Goal: Information Seeking & Learning: Learn about a topic

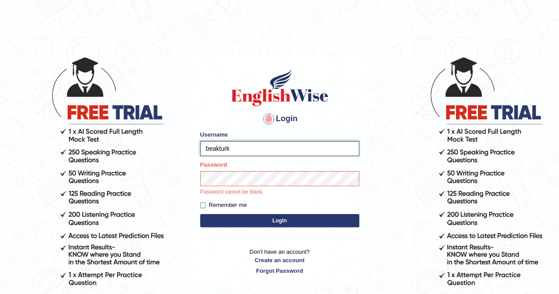
type input "b"
type input "Oguzhan"
click at [200, 214] on button "Login" at bounding box center [279, 220] width 159 height 13
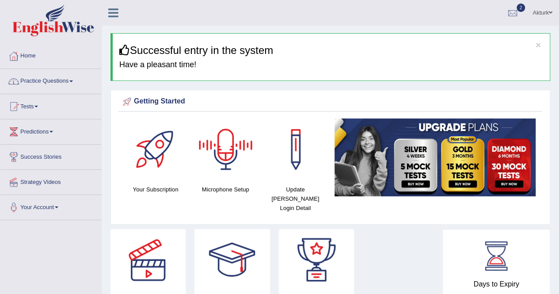
click at [226, 163] on div at bounding box center [226, 149] width 62 height 62
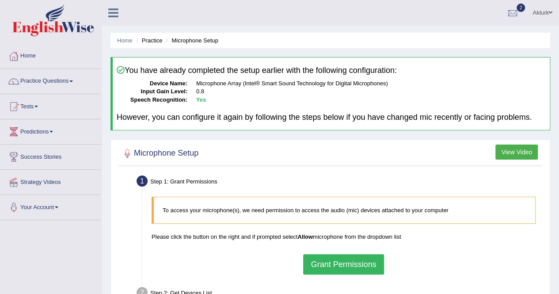
click at [359, 261] on button "Grant Permissions" at bounding box center [343, 264] width 80 height 20
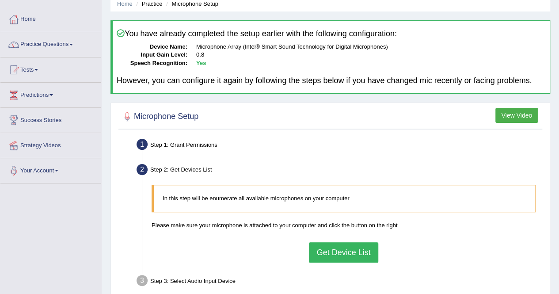
scroll to position [49, 0]
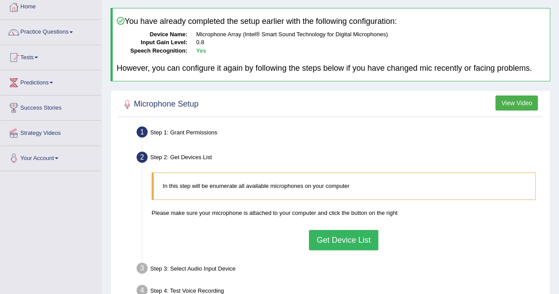
click at [340, 241] on button "Get Device List" at bounding box center [343, 240] width 69 height 20
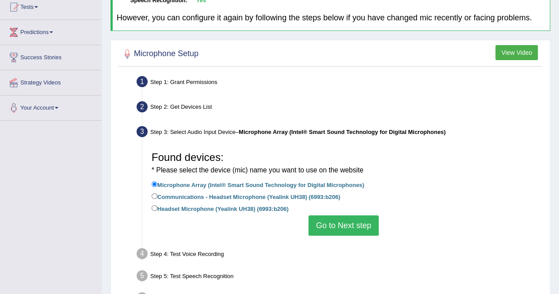
scroll to position [101, 0]
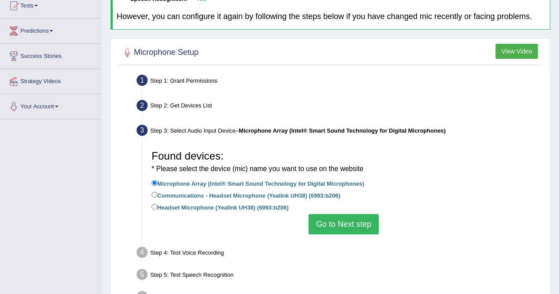
click at [234, 196] on label "Communications - Headset Microphone (Yealink UH38) (6993:b206)" at bounding box center [246, 195] width 189 height 10
click at [157, 196] on input "Communications - Headset Microphone (Yealink UH38) (6993:b206)" at bounding box center [155, 195] width 6 height 6
radio input "true"
click at [345, 227] on button "Go to Next step" at bounding box center [344, 224] width 70 height 20
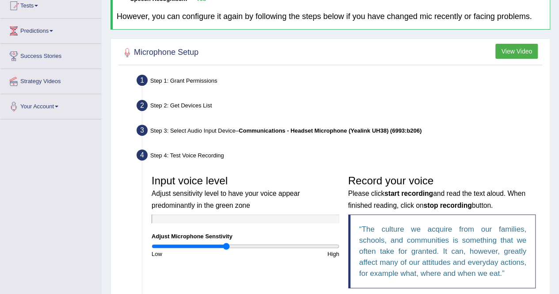
scroll to position [260, 0]
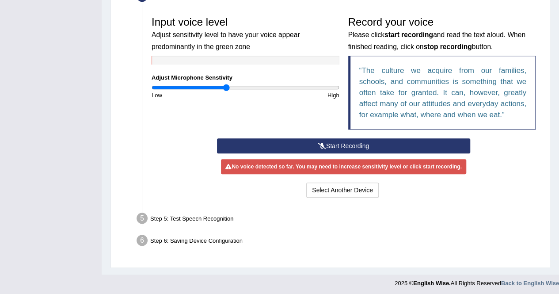
click at [305, 143] on button "Start Recording" at bounding box center [343, 145] width 253 height 15
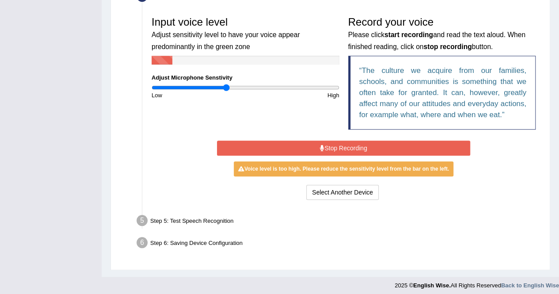
click at [330, 146] on button "Stop Recording" at bounding box center [343, 148] width 253 height 15
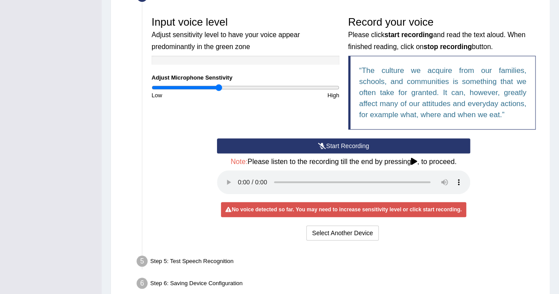
drag, startPoint x: 225, startPoint y: 85, endPoint x: 219, endPoint y: 85, distance: 5.3
type input "0.72"
click at [219, 85] on input "range" at bounding box center [246, 87] width 188 height 7
click at [320, 143] on icon at bounding box center [322, 146] width 8 height 6
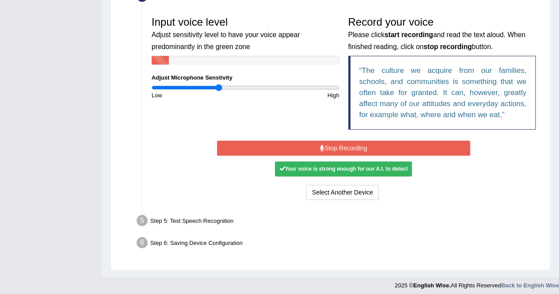
click at [320, 142] on button "Stop Recording" at bounding box center [343, 148] width 253 height 15
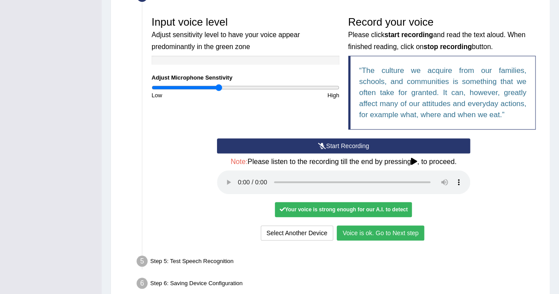
click at [329, 144] on button "Start Recording" at bounding box center [343, 145] width 253 height 15
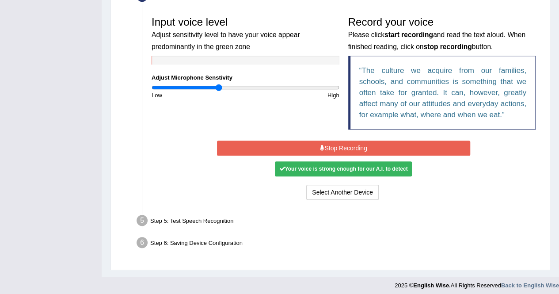
click at [329, 144] on button "Stop Recording" at bounding box center [343, 148] width 253 height 15
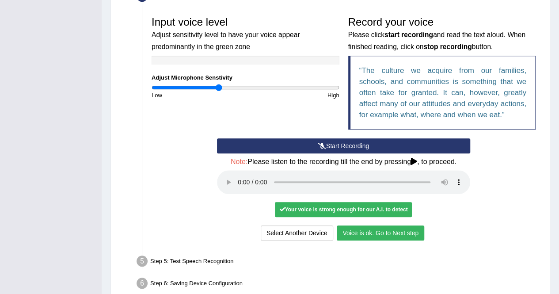
click at [386, 230] on button "Voice is ok. Go to Next step" at bounding box center [381, 232] width 88 height 15
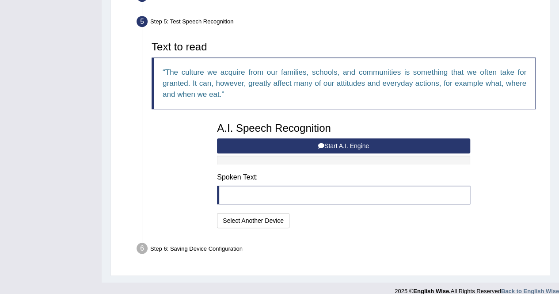
click at [274, 141] on button "Start A.I. Engine" at bounding box center [343, 145] width 253 height 15
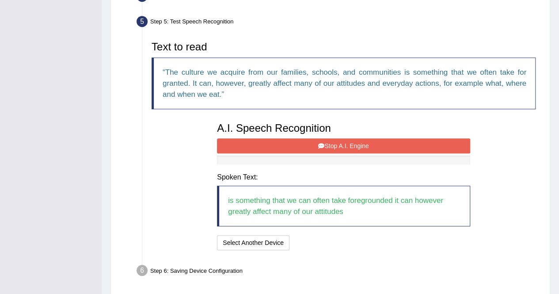
click at [274, 141] on button "Stop A.I. Engine" at bounding box center [343, 145] width 253 height 15
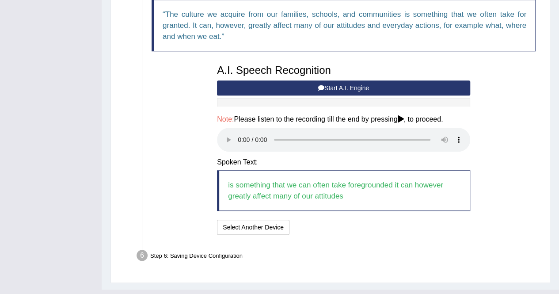
scroll to position [324, 0]
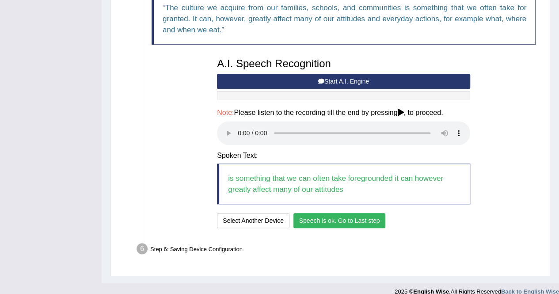
click at [317, 218] on button "Speech is ok. Go to Last step" at bounding box center [340, 220] width 92 height 15
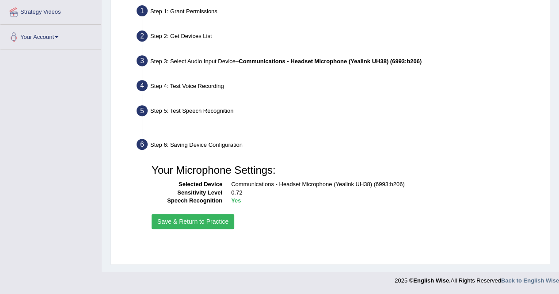
scroll to position [170, 0]
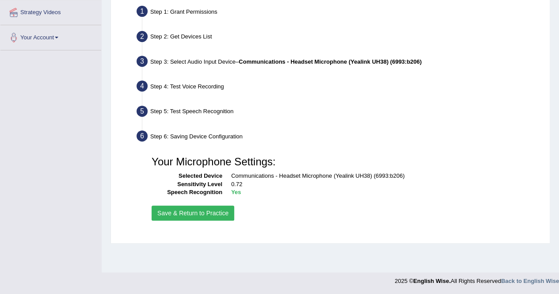
click at [174, 210] on button "Save & Return to Practice" at bounding box center [193, 213] width 83 height 15
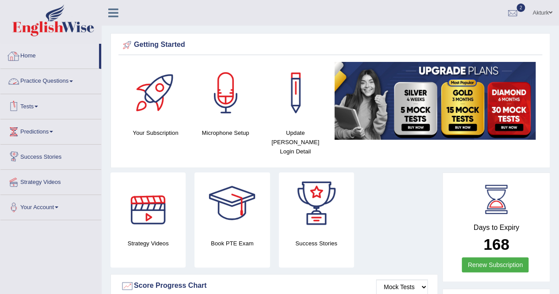
click at [50, 80] on link "Practice Questions" at bounding box center [50, 80] width 101 height 22
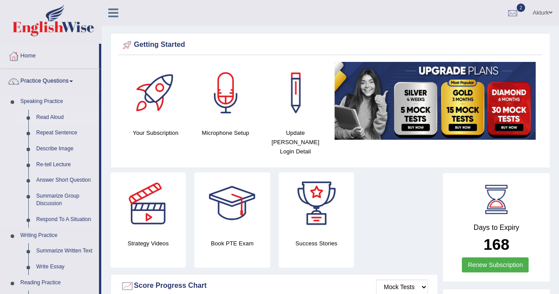
click at [46, 121] on link "Read Aloud" at bounding box center [65, 118] width 67 height 16
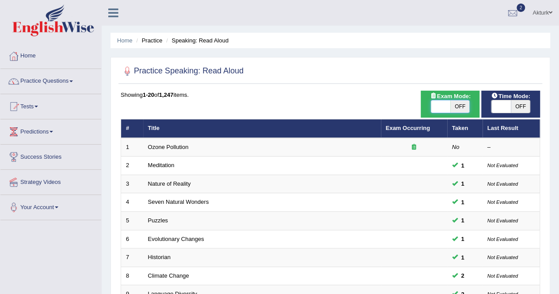
click at [447, 102] on span at bounding box center [440, 106] width 19 height 12
checkbox input "true"
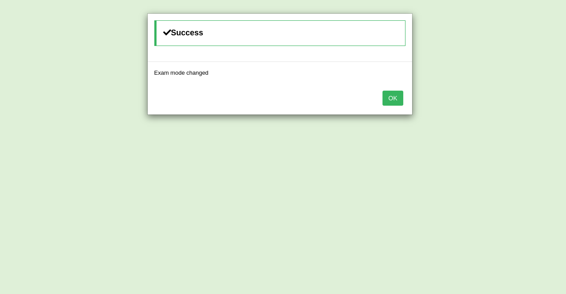
click at [388, 97] on button "OK" at bounding box center [392, 98] width 20 height 15
click at [400, 95] on button "OK" at bounding box center [392, 98] width 20 height 15
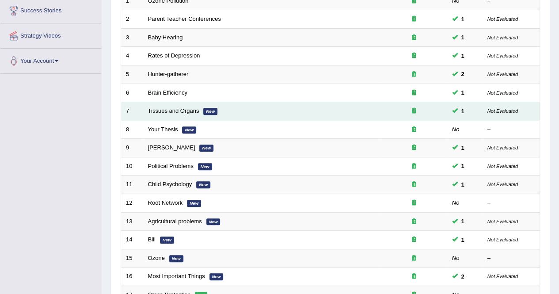
scroll to position [133, 0]
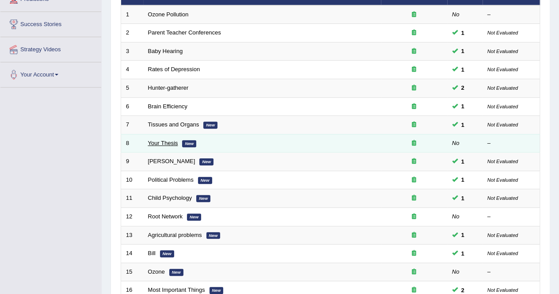
click at [171, 140] on link "Your Thesis" at bounding box center [163, 143] width 30 height 7
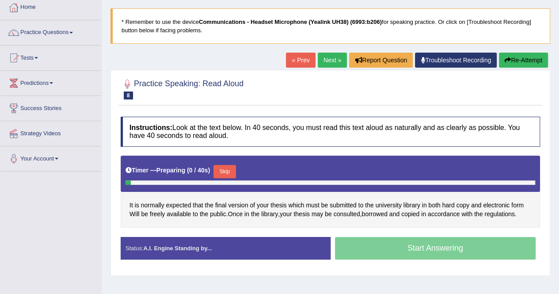
scroll to position [88, 0]
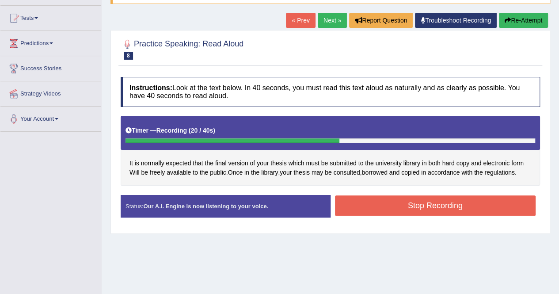
click at [421, 201] on button "Stop Recording" at bounding box center [435, 205] width 201 height 20
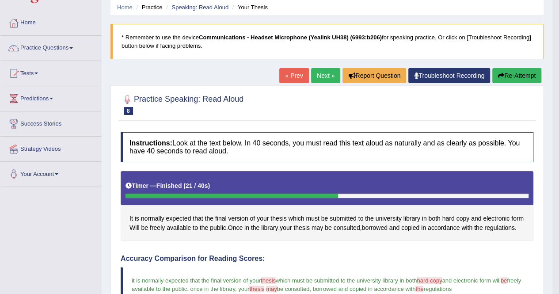
scroll to position [33, 0]
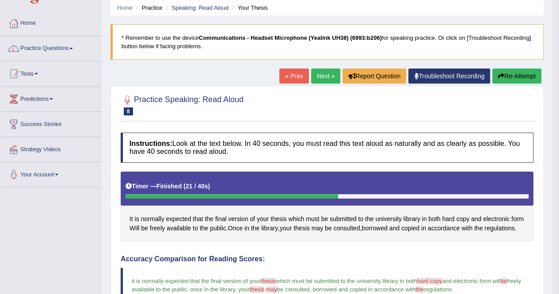
click at [322, 74] on link "Next »" at bounding box center [325, 76] width 29 height 15
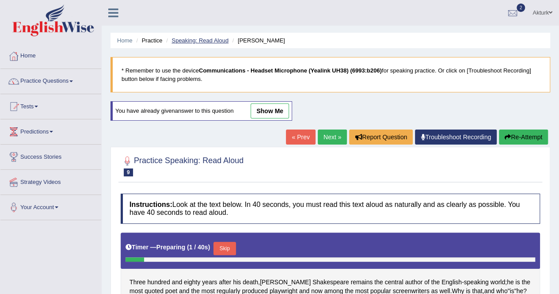
click at [180, 40] on link "Speaking: Read Aloud" at bounding box center [200, 40] width 57 height 7
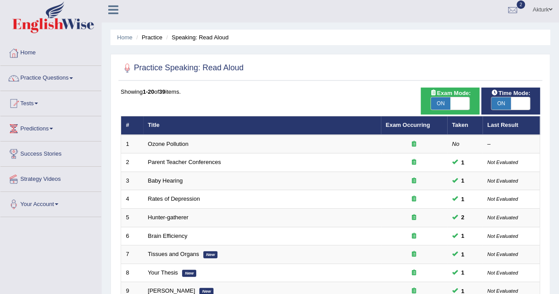
scroll to position [4, 0]
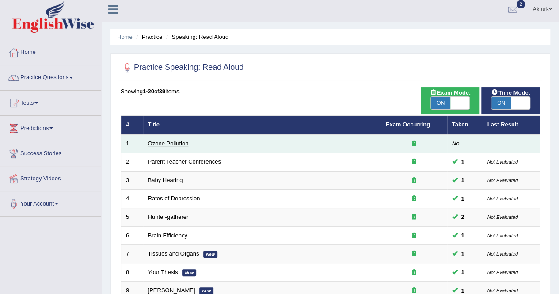
click at [160, 140] on link "Ozone Pollution" at bounding box center [168, 143] width 41 height 7
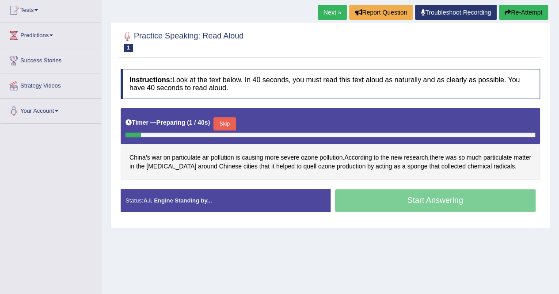
scroll to position [98, 0]
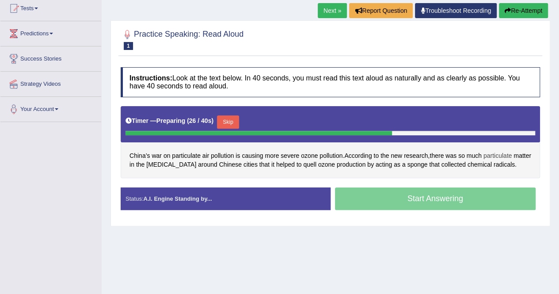
click at [500, 151] on span "particulate" at bounding box center [498, 155] width 29 height 9
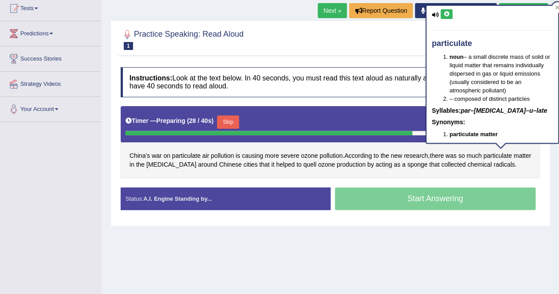
click at [446, 13] on icon at bounding box center [446, 13] width 7 height 5
click at [370, 61] on div "Practice Speaking: Read Aloud 1 Ozone Pollution Instructions: Look at the text …" at bounding box center [331, 123] width 440 height 206
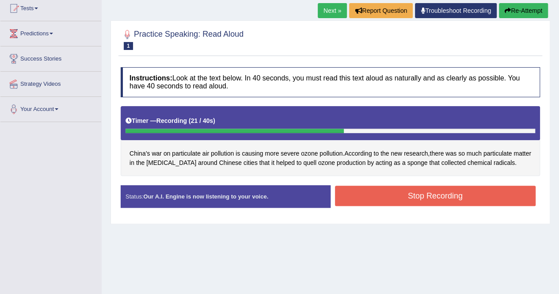
click at [458, 199] on button "Stop Recording" at bounding box center [435, 196] width 201 height 20
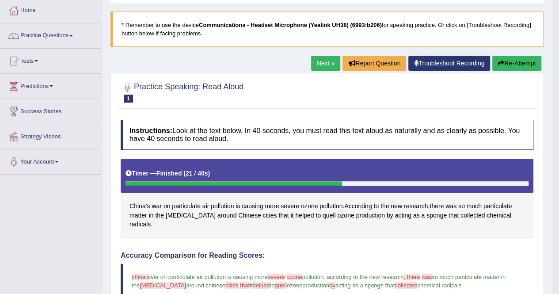
scroll to position [11, 0]
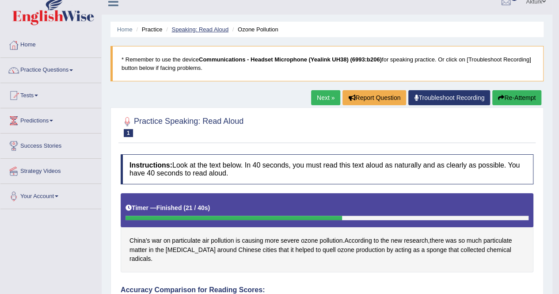
click at [187, 29] on link "Speaking: Read Aloud" at bounding box center [200, 29] width 57 height 7
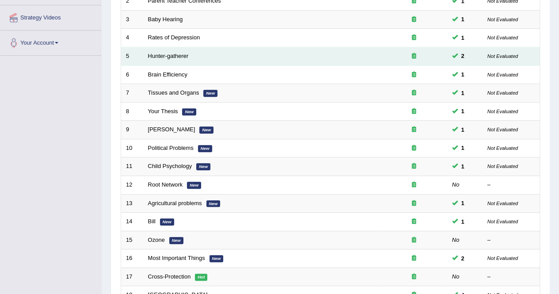
scroll to position [166, 0]
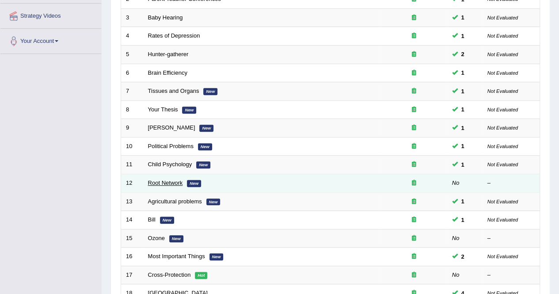
click at [153, 180] on link "Root Network" at bounding box center [165, 183] width 35 height 7
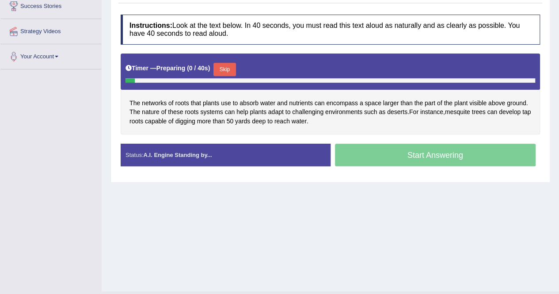
scroll to position [151, 0]
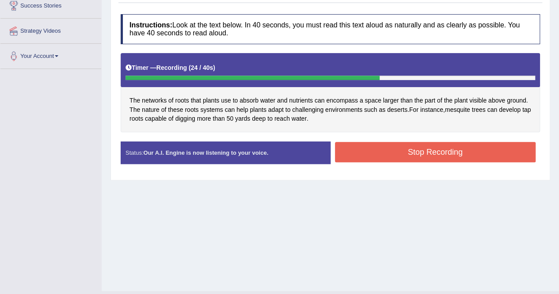
click at [393, 145] on button "Stop Recording" at bounding box center [435, 152] width 201 height 20
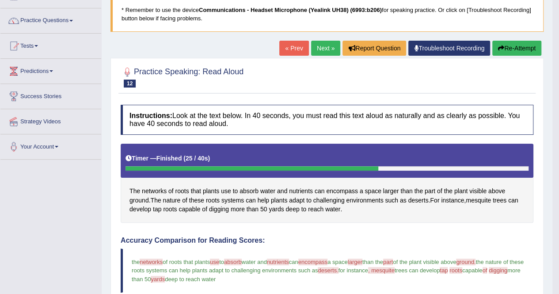
scroll to position [56, 0]
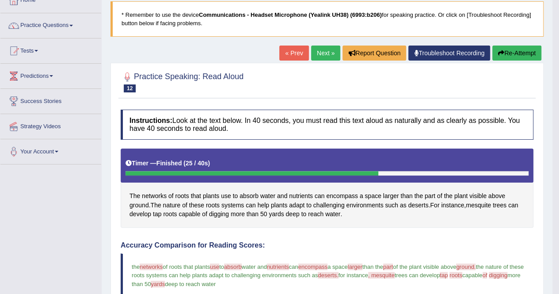
click at [326, 50] on link "Next »" at bounding box center [325, 53] width 29 height 15
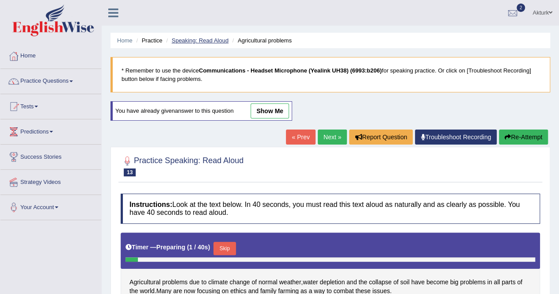
click at [213, 38] on link "Speaking: Read Aloud" at bounding box center [200, 40] width 57 height 7
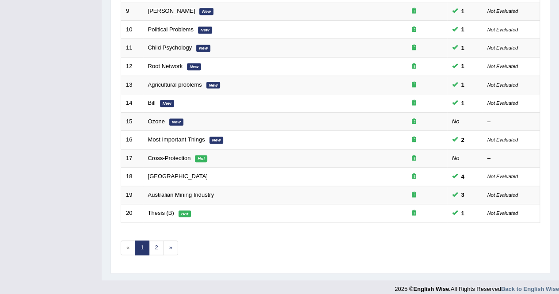
scroll to position [287, 0]
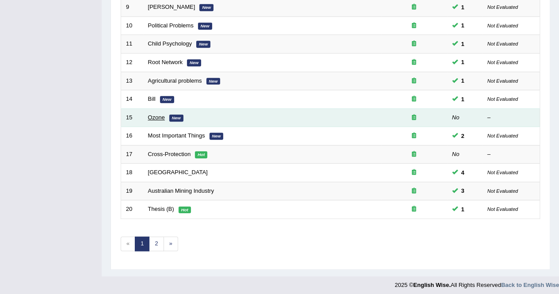
click at [149, 116] on link "Ozone" at bounding box center [156, 117] width 17 height 7
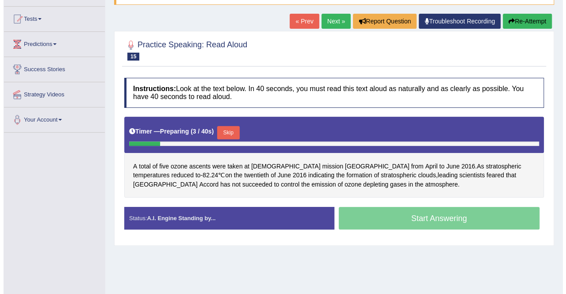
scroll to position [89, 0]
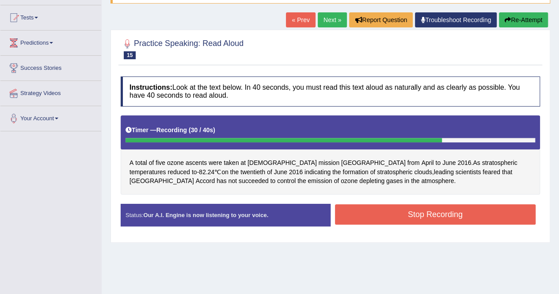
click at [416, 211] on button "Stop Recording" at bounding box center [435, 214] width 201 height 20
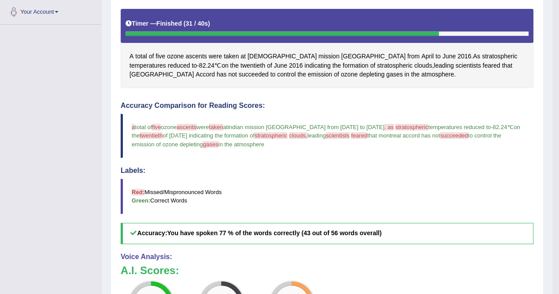
scroll to position [0, 0]
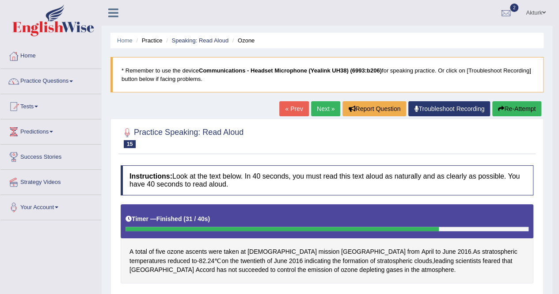
click at [318, 110] on link "Next »" at bounding box center [325, 108] width 29 height 15
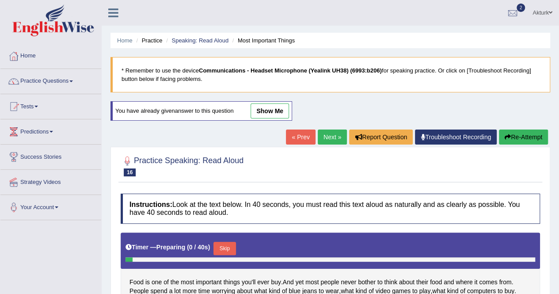
click at [210, 36] on li "Speaking: Read Aloud" at bounding box center [196, 40] width 65 height 8
click at [204, 41] on link "Speaking: Read Aloud" at bounding box center [200, 40] width 57 height 7
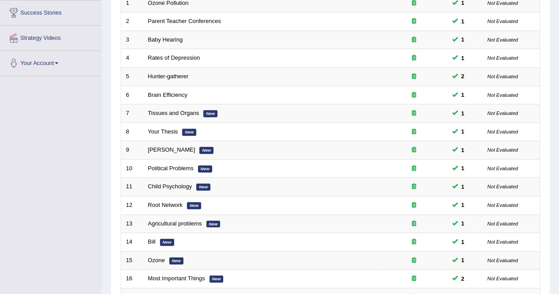
scroll to position [287, 0]
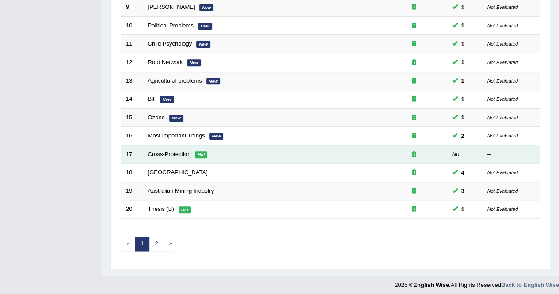
click at [154, 151] on link "Cross-Protection" at bounding box center [169, 154] width 43 height 7
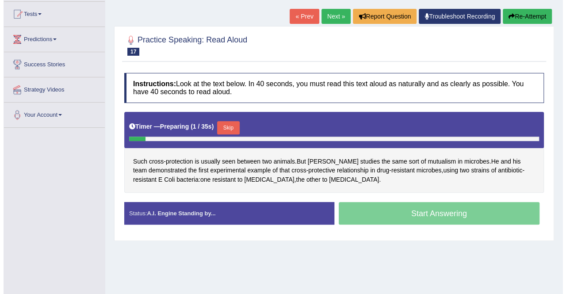
scroll to position [93, 0]
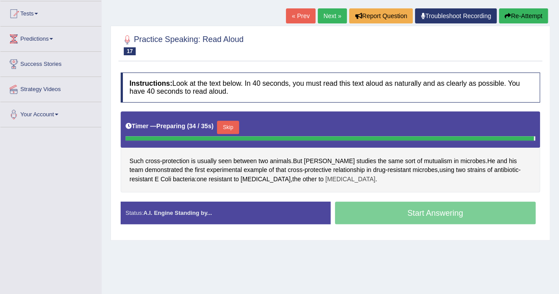
click at [325, 175] on span "chloramphenicol" at bounding box center [350, 179] width 50 height 9
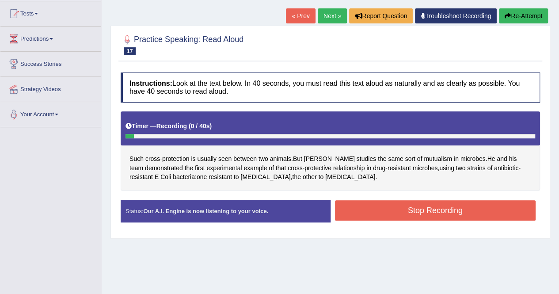
click at [68, 180] on div "Toggle navigation Home Practice Questions Speaking Practice Read Aloud Repeat S…" at bounding box center [279, 137] width 559 height 460
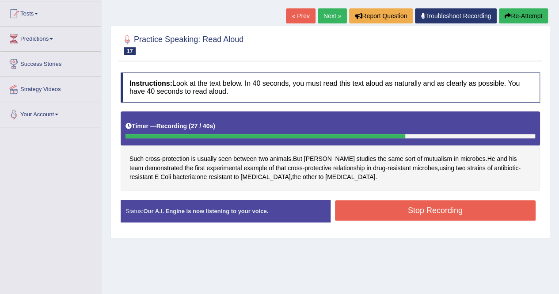
click at [413, 217] on button "Stop Recording" at bounding box center [435, 210] width 201 height 20
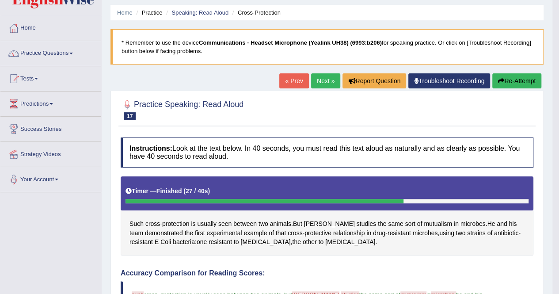
scroll to position [0, 0]
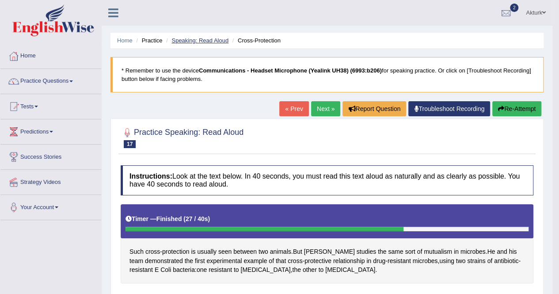
click at [194, 40] on link "Speaking: Read Aloud" at bounding box center [200, 40] width 57 height 7
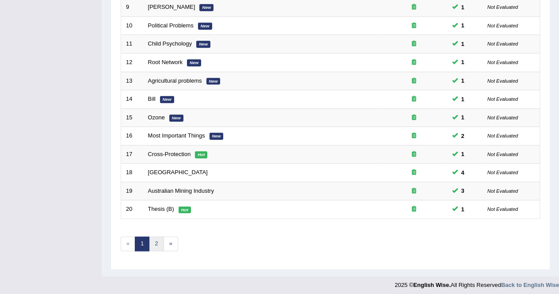
click at [152, 240] on link "2" at bounding box center [156, 244] width 15 height 15
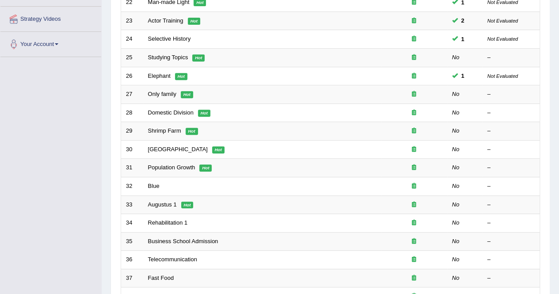
scroll to position [164, 0]
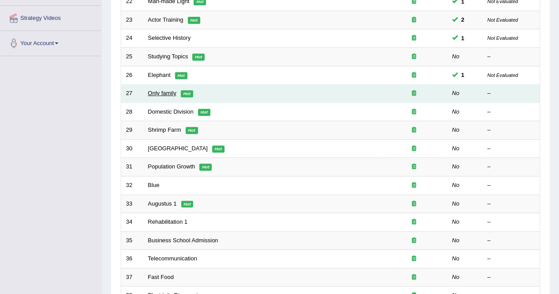
click at [155, 92] on link "Only family" at bounding box center [162, 93] width 28 height 7
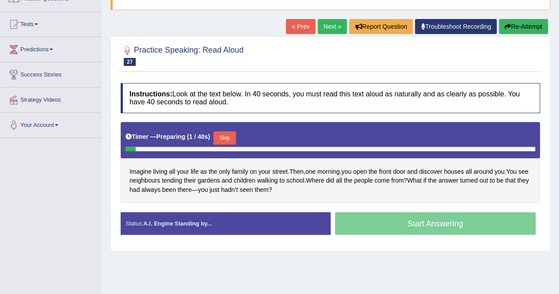
scroll to position [83, 0]
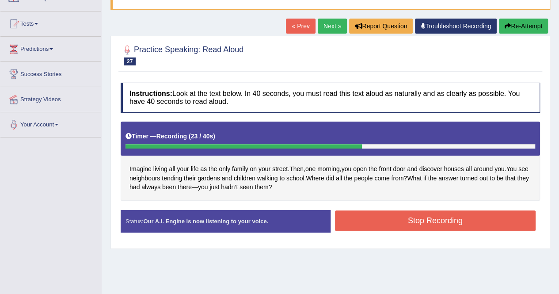
click at [414, 224] on button "Stop Recording" at bounding box center [435, 220] width 201 height 20
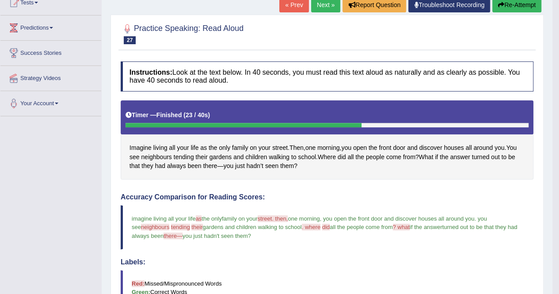
scroll to position [88, 0]
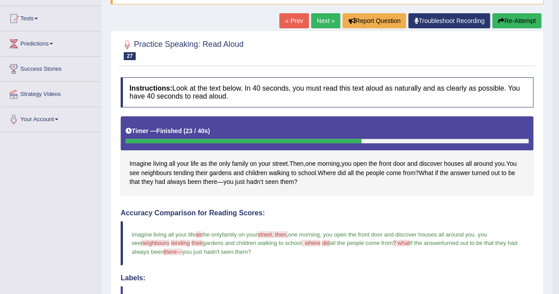
click at [528, 19] on button "Re-Attempt" at bounding box center [517, 20] width 49 height 15
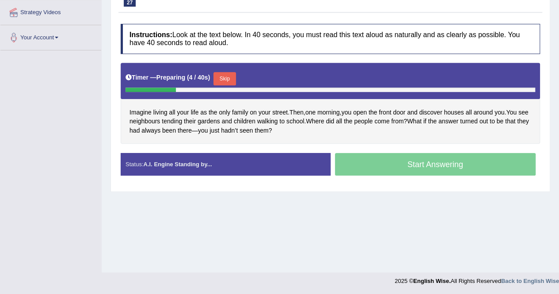
click at [230, 74] on button "Skip" at bounding box center [225, 78] width 22 height 13
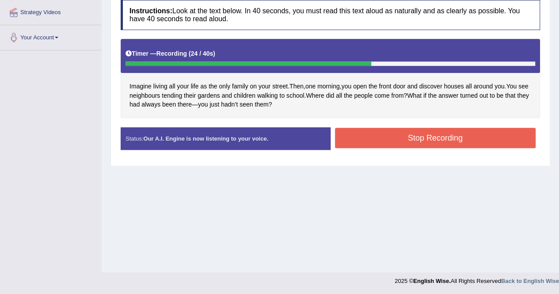
click at [420, 139] on button "Stop Recording" at bounding box center [435, 138] width 201 height 20
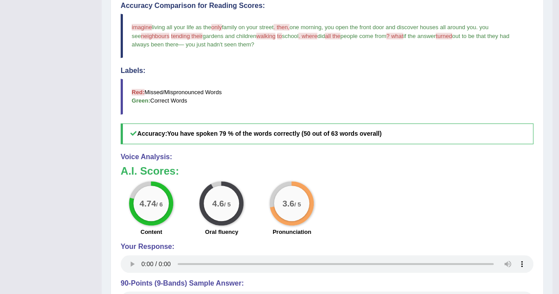
scroll to position [298, 0]
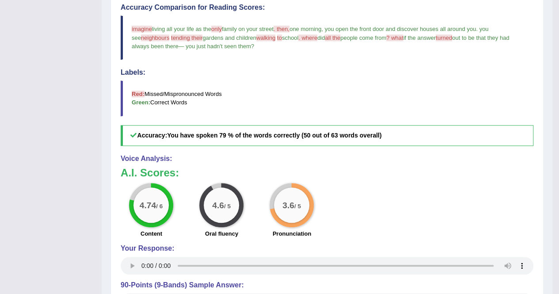
click at [149, 35] on span "neighbours" at bounding box center [155, 37] width 28 height 7
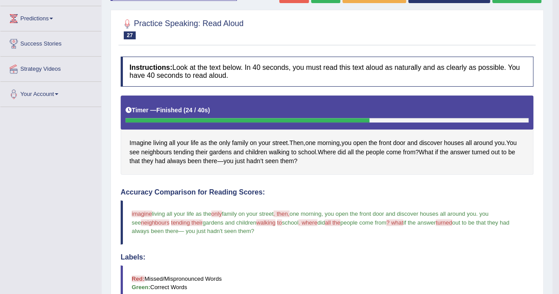
scroll to position [0, 0]
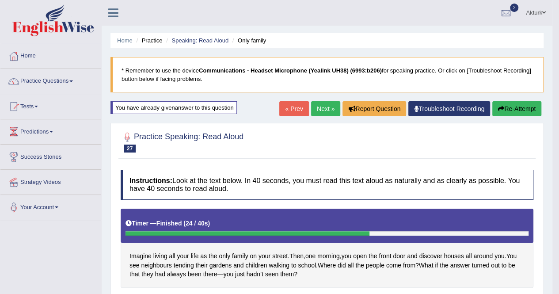
click at [512, 107] on button "Re-Attempt" at bounding box center [517, 108] width 49 height 15
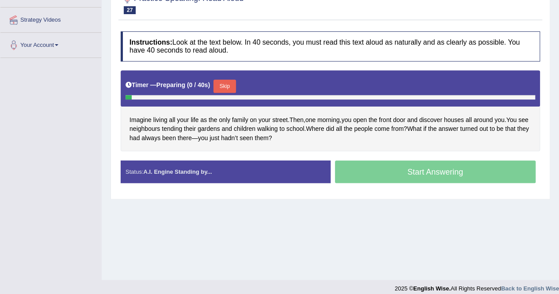
scroll to position [163, 0]
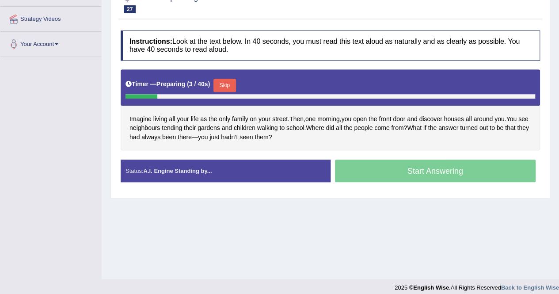
click at [229, 83] on button "Skip" at bounding box center [225, 85] width 22 height 13
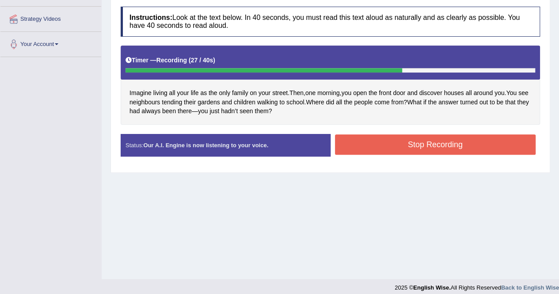
click at [417, 142] on button "Stop Recording" at bounding box center [435, 144] width 201 height 20
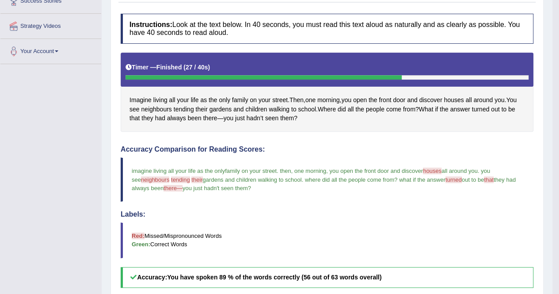
scroll to position [0, 0]
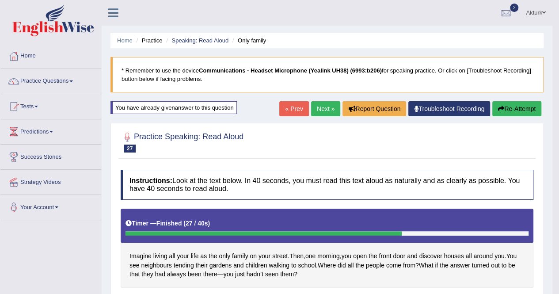
click at [524, 107] on button "Re-Attempt" at bounding box center [517, 108] width 49 height 15
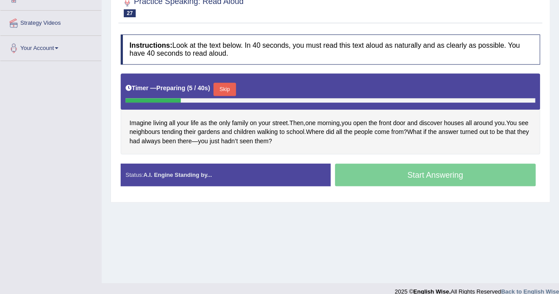
click at [226, 86] on button "Skip" at bounding box center [225, 89] width 22 height 13
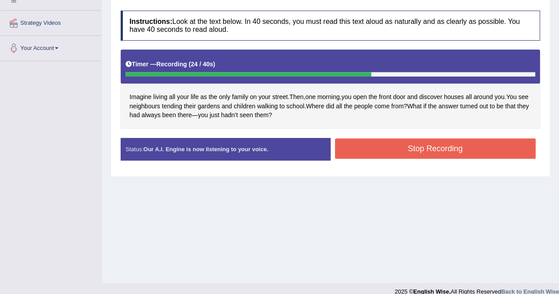
click at [384, 145] on button "Stop Recording" at bounding box center [435, 148] width 201 height 20
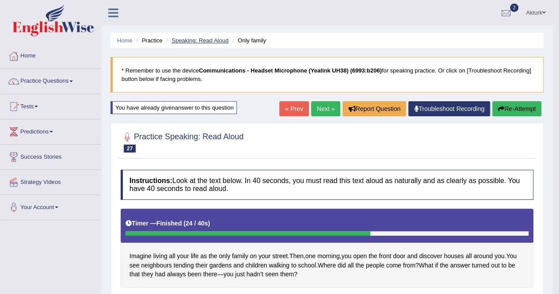
click at [187, 38] on link "Speaking: Read Aloud" at bounding box center [200, 40] width 57 height 7
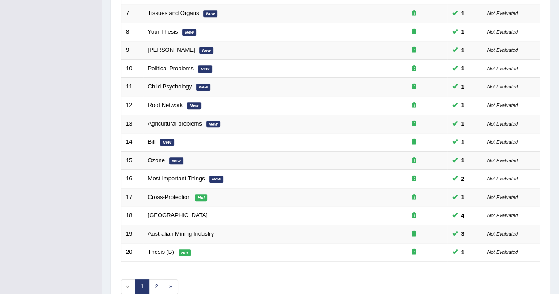
scroll to position [287, 0]
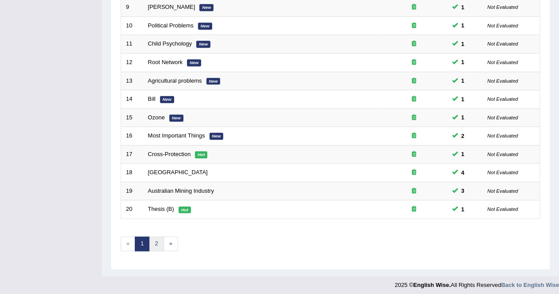
click at [158, 237] on link "2" at bounding box center [156, 244] width 15 height 15
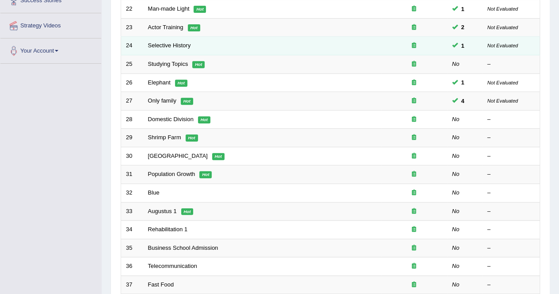
scroll to position [157, 0]
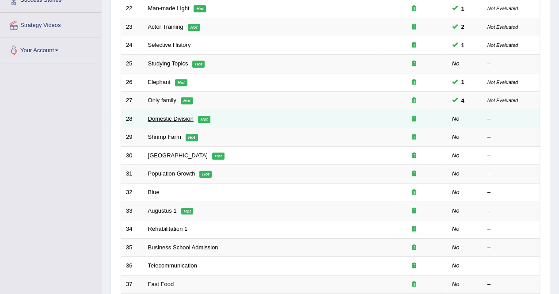
click at [174, 117] on link "Domestic Division" at bounding box center [171, 118] width 46 height 7
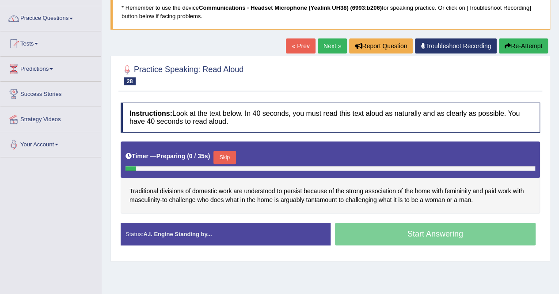
scroll to position [73, 0]
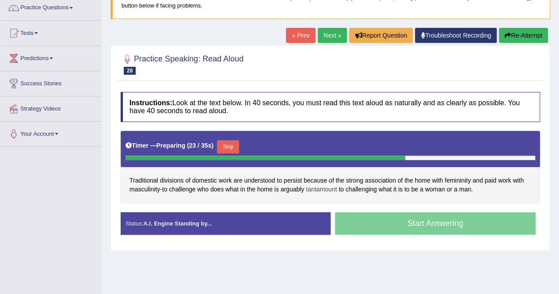
click at [320, 188] on span "tantamount" at bounding box center [321, 189] width 31 height 9
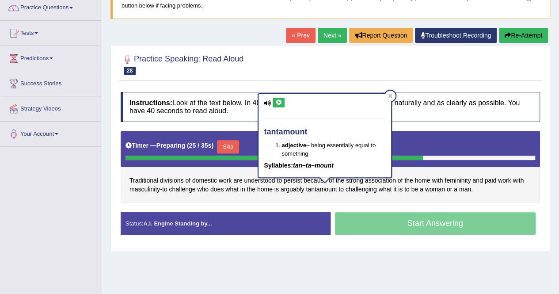
click at [277, 103] on icon at bounding box center [278, 102] width 7 height 5
click at [48, 199] on div "Toggle navigation Home Practice Questions Speaking Practice Read Aloud Repeat S…" at bounding box center [279, 157] width 559 height 460
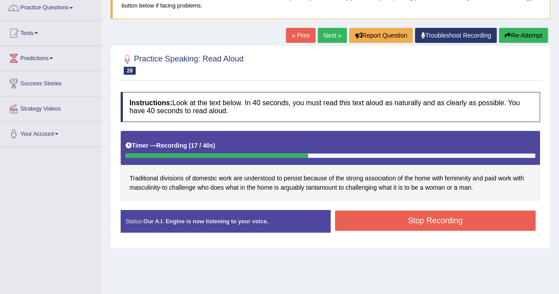
click at [409, 220] on button "Stop Recording" at bounding box center [435, 220] width 201 height 20
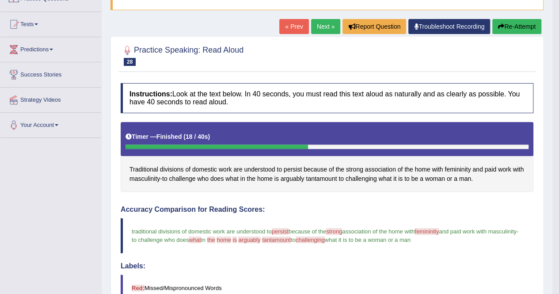
scroll to position [0, 0]
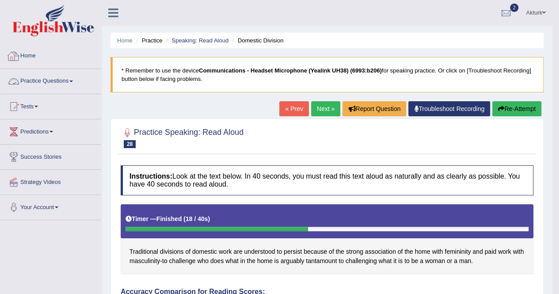
click at [42, 78] on link "Practice Questions" at bounding box center [50, 80] width 101 height 22
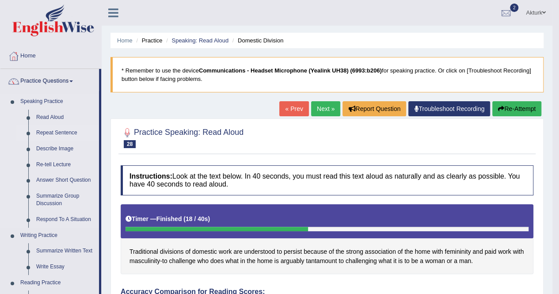
click at [62, 133] on link "Repeat Sentence" at bounding box center [65, 133] width 67 height 16
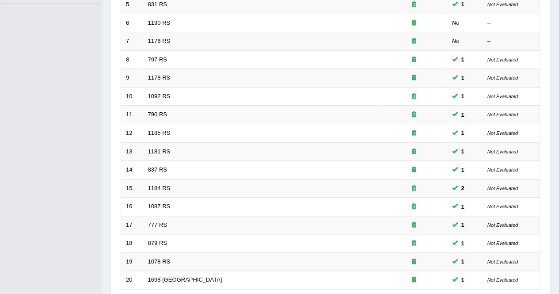
scroll to position [287, 0]
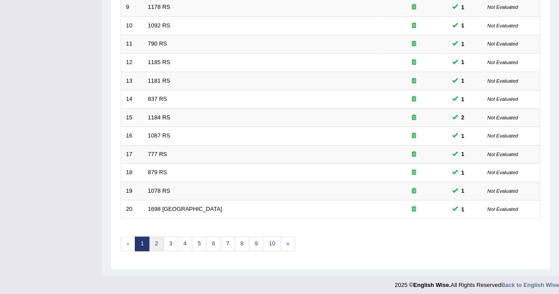
click at [160, 242] on link "2" at bounding box center [156, 244] width 15 height 15
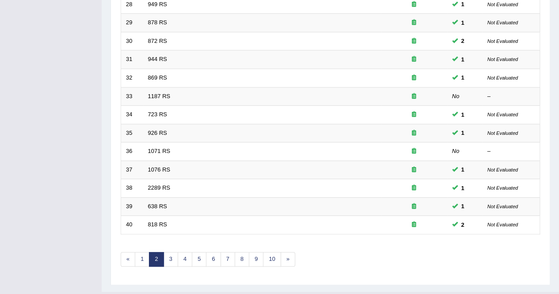
scroll to position [287, 0]
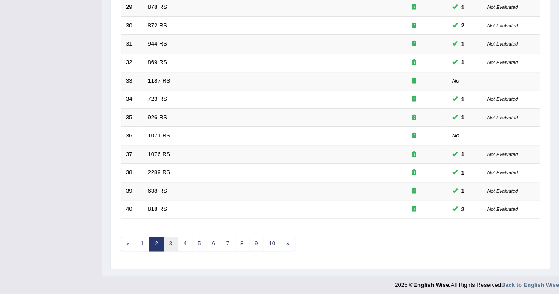
click at [166, 239] on link "3" at bounding box center [171, 244] width 15 height 15
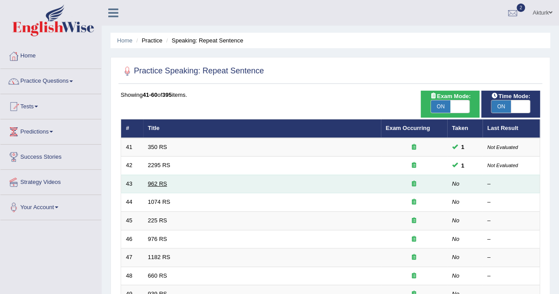
click at [157, 180] on link "962 RS" at bounding box center [157, 183] width 19 height 7
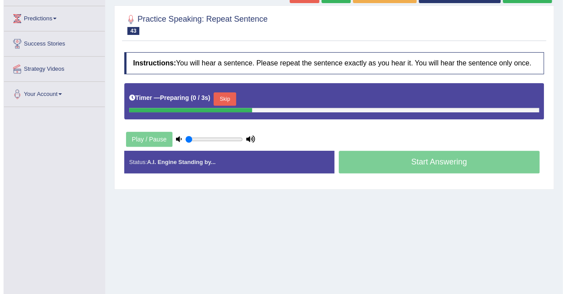
scroll to position [88, 0]
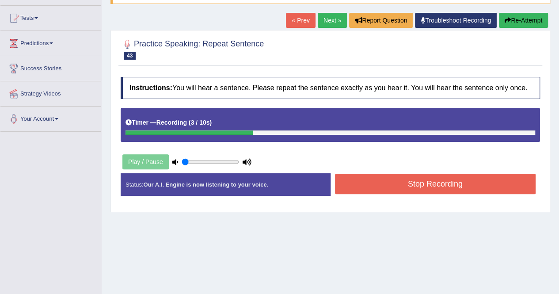
click at [436, 185] on button "Stop Recording" at bounding box center [435, 184] width 201 height 20
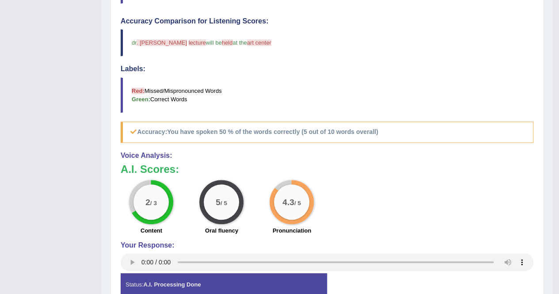
scroll to position [0, 0]
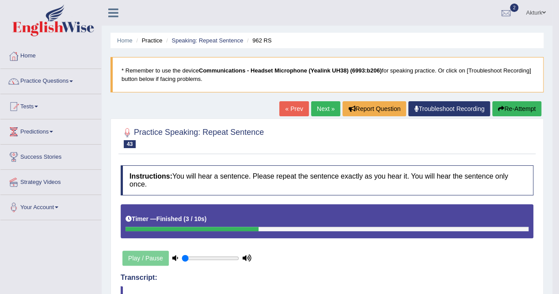
click at [316, 107] on link "Next »" at bounding box center [325, 108] width 29 height 15
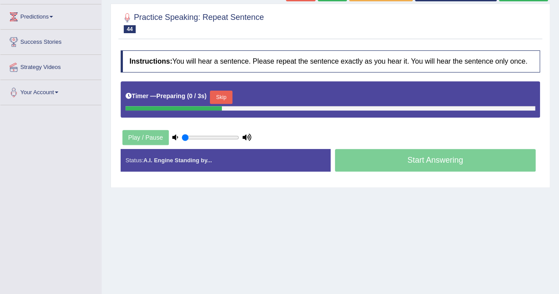
scroll to position [88, 0]
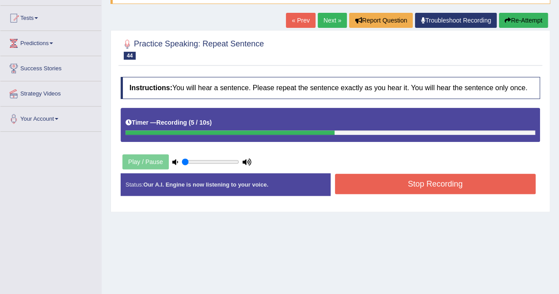
click at [438, 185] on button "Stop Recording" at bounding box center [435, 184] width 201 height 20
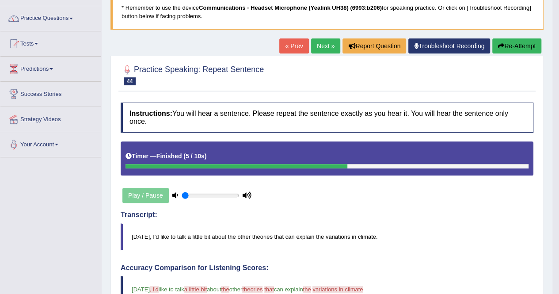
scroll to position [0, 0]
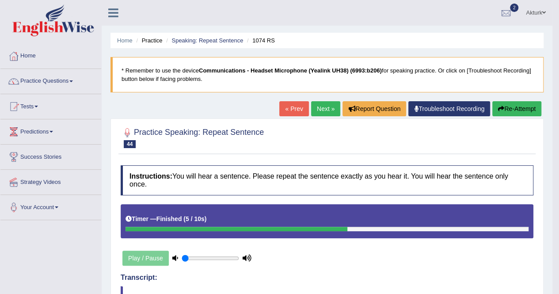
click at [318, 107] on link "Next »" at bounding box center [325, 108] width 29 height 15
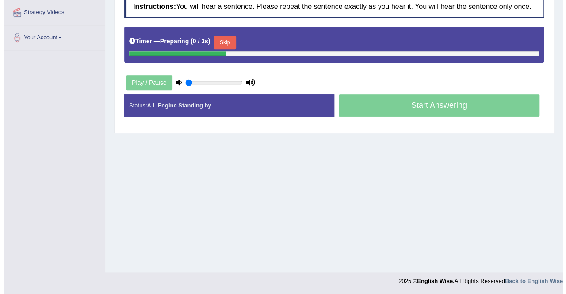
scroll to position [126, 0]
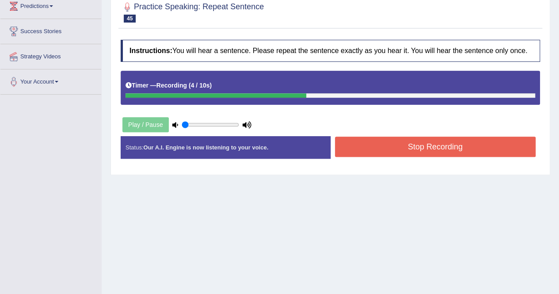
click at [394, 150] on button "Stop Recording" at bounding box center [435, 147] width 201 height 20
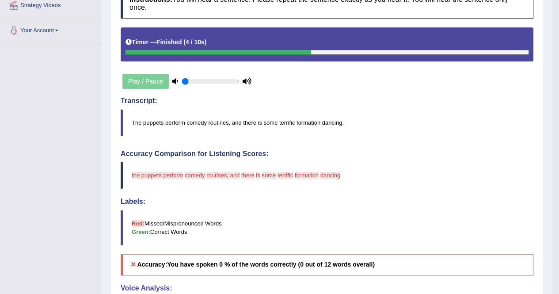
scroll to position [0, 0]
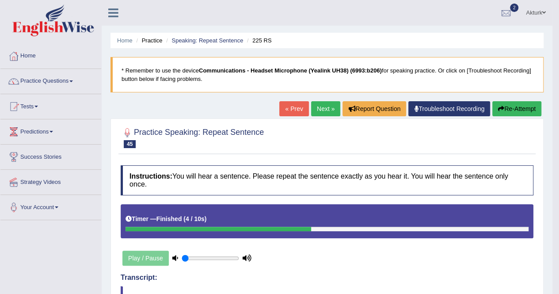
click at [324, 105] on link "Next »" at bounding box center [325, 108] width 29 height 15
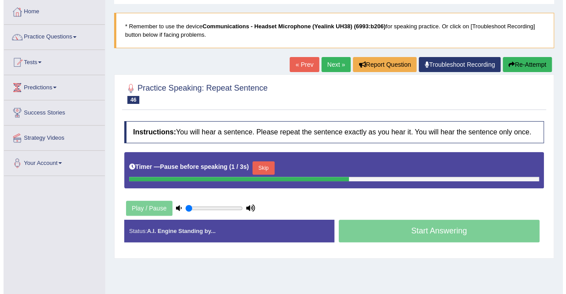
scroll to position [88, 0]
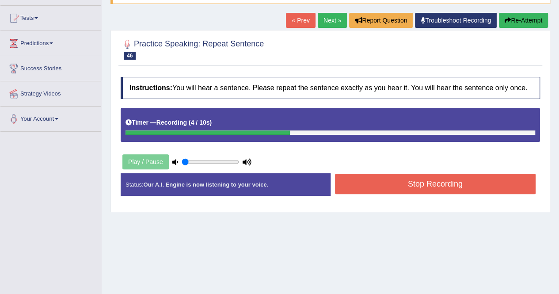
click at [426, 176] on button "Stop Recording" at bounding box center [435, 184] width 201 height 20
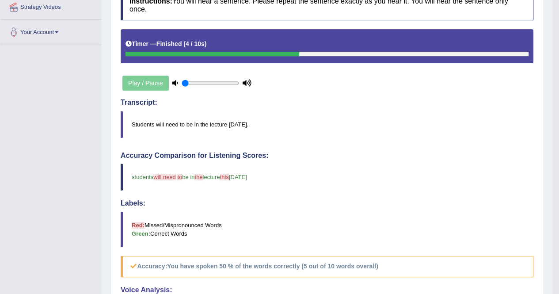
scroll to position [0, 0]
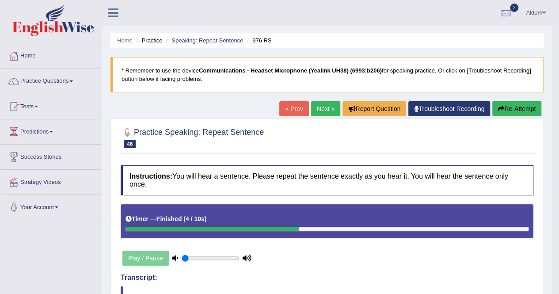
click at [327, 105] on link "Next »" at bounding box center [325, 108] width 29 height 15
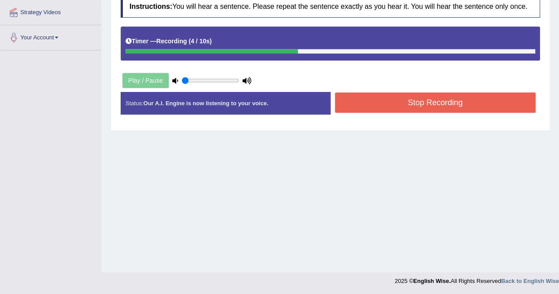
click at [420, 104] on button "Stop Recording" at bounding box center [435, 102] width 201 height 20
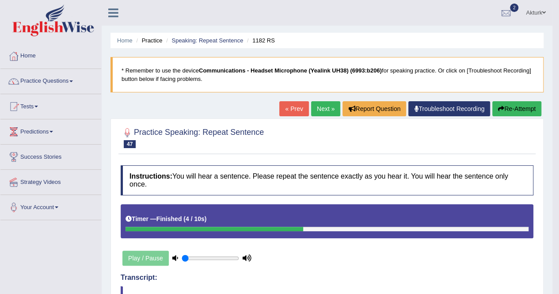
click at [322, 107] on link "Next »" at bounding box center [325, 108] width 29 height 15
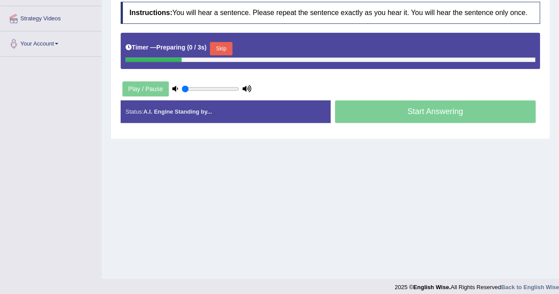
scroll to position [170, 0]
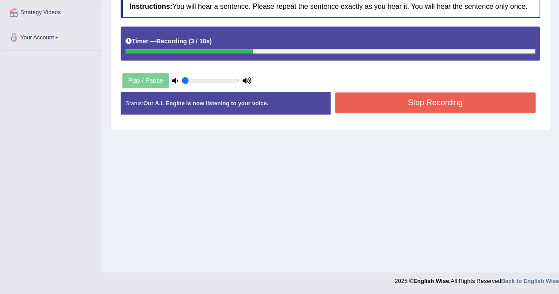
click at [441, 92] on button "Stop Recording" at bounding box center [435, 102] width 201 height 20
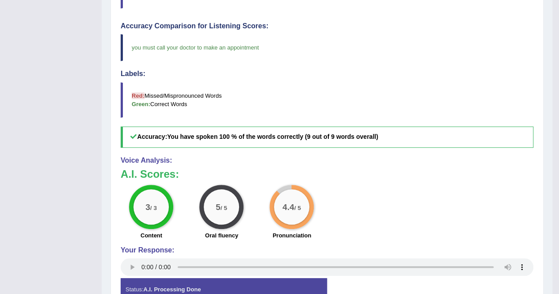
scroll to position [221, 0]
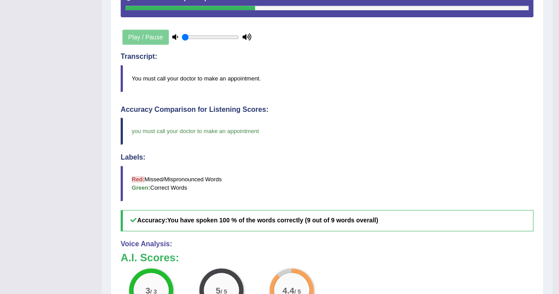
drag, startPoint x: 165, startPoint y: 132, endPoint x: 258, endPoint y: 132, distance: 92.8
click at [258, 132] on span "you must call your doctor to make an appointment" at bounding box center [195, 131] width 127 height 7
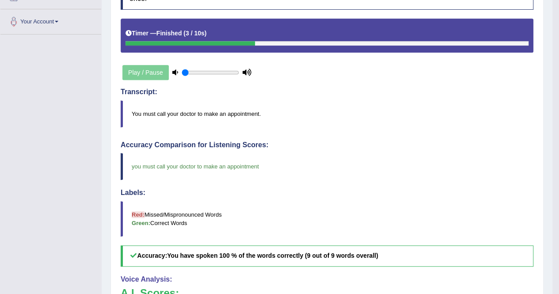
scroll to position [44, 0]
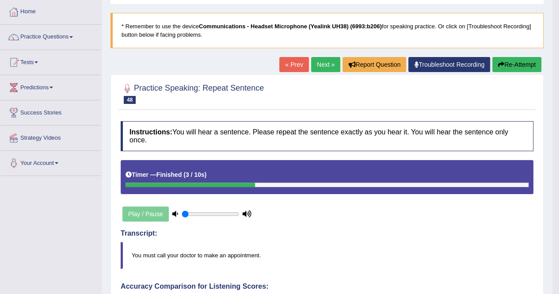
click at [332, 67] on link "Next »" at bounding box center [325, 64] width 29 height 15
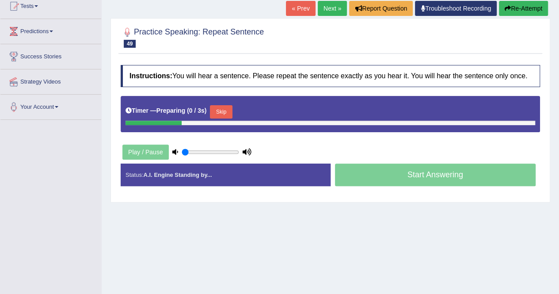
scroll to position [170, 0]
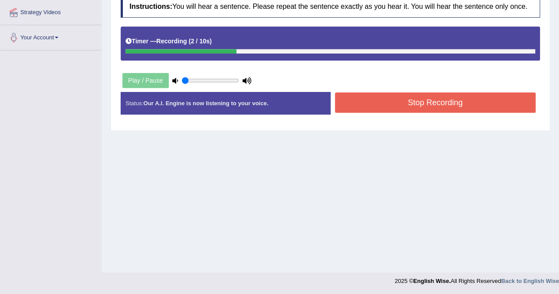
click at [436, 101] on button "Stop Recording" at bounding box center [435, 102] width 201 height 20
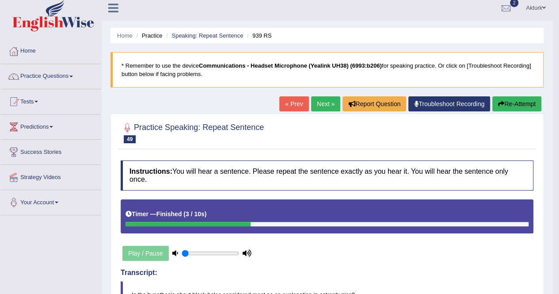
scroll to position [0, 0]
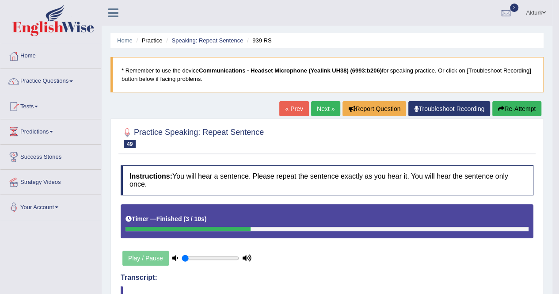
click at [320, 105] on link "Next »" at bounding box center [325, 108] width 29 height 15
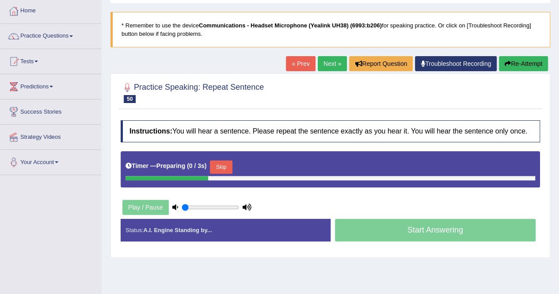
scroll to position [88, 0]
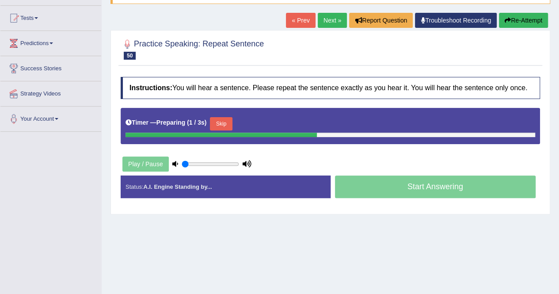
click at [228, 120] on button "Skip" at bounding box center [221, 123] width 22 height 13
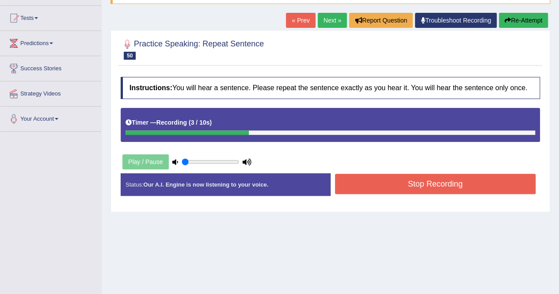
click at [449, 183] on button "Stop Recording" at bounding box center [435, 184] width 201 height 20
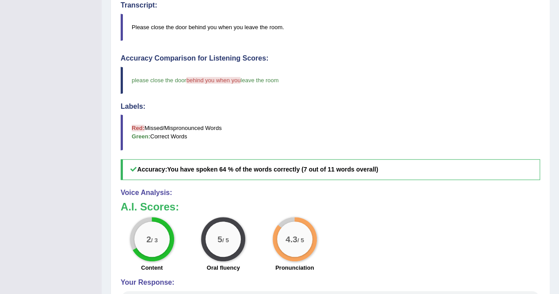
scroll to position [354, 0]
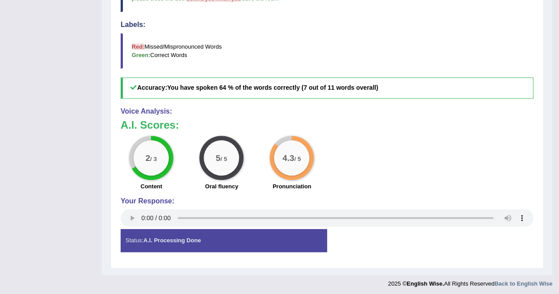
click at [120, 214] on div "Instructions: You will hear a sentence. Please repeat the sentence exactly as y…" at bounding box center [326, 35] width 417 height 456
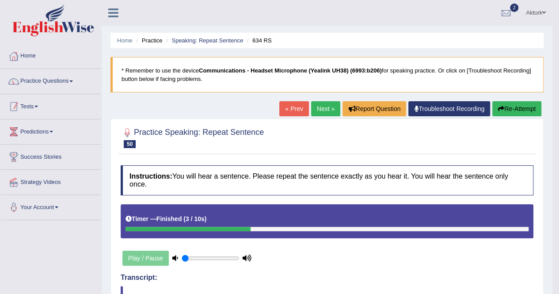
click at [63, 78] on link "Practice Questions" at bounding box center [50, 80] width 101 height 22
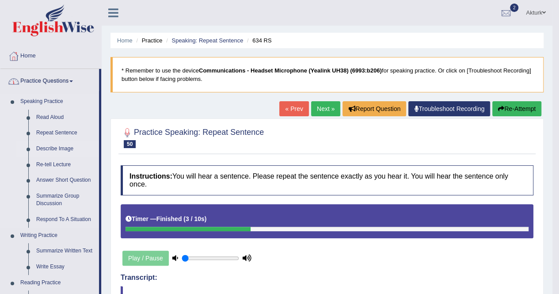
click at [57, 148] on link "Describe Image" at bounding box center [65, 149] width 67 height 16
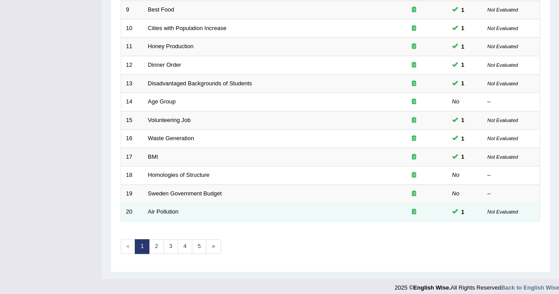
scroll to position [287, 0]
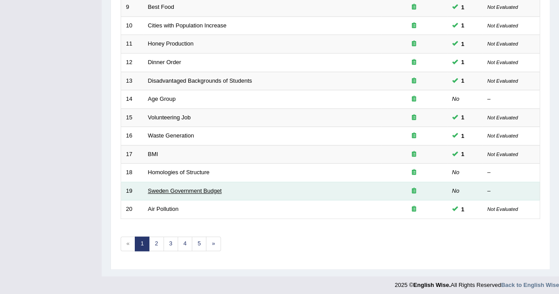
click at [180, 187] on link "Sweden Government Budget" at bounding box center [185, 190] width 74 height 7
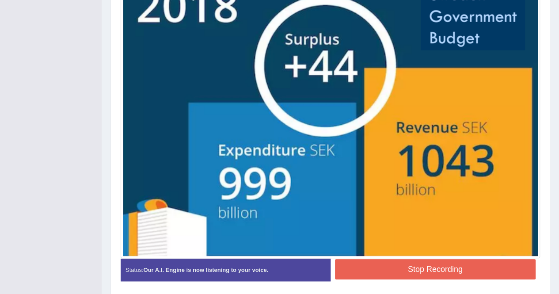
scroll to position [308, 0]
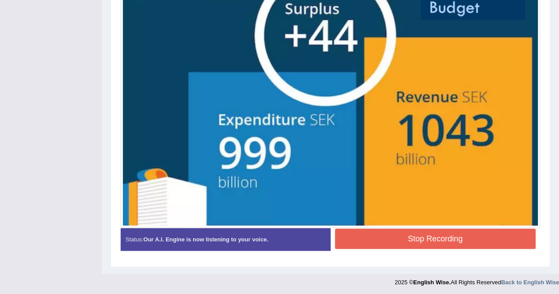
click at [401, 238] on button "Stop Recording" at bounding box center [435, 239] width 201 height 20
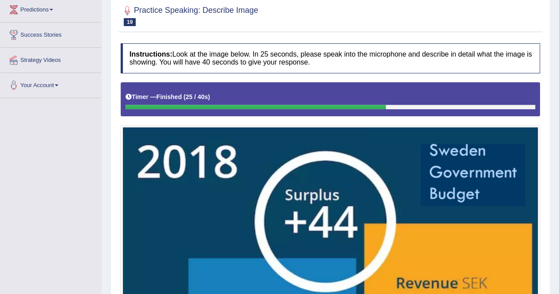
scroll to position [0, 0]
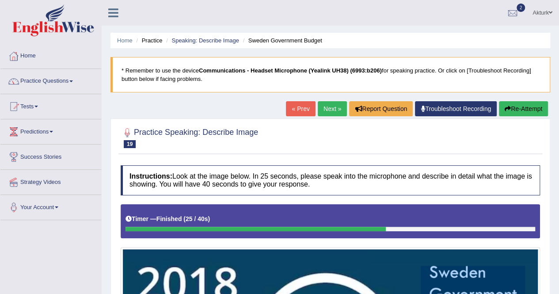
click at [386, 227] on div at bounding box center [256, 229] width 260 height 4
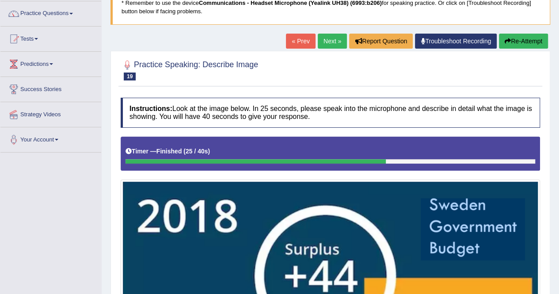
scroll to position [88, 0]
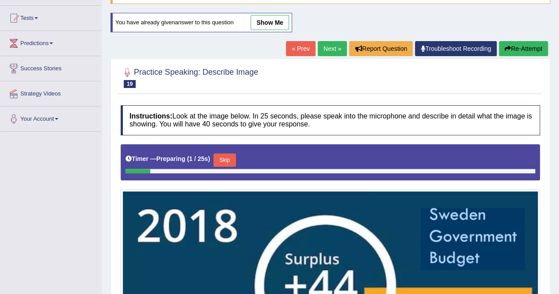
click at [265, 25] on link "show me" at bounding box center [270, 22] width 38 height 15
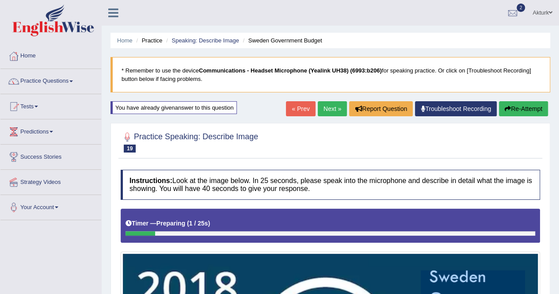
click at [519, 107] on button "Re-Attempt" at bounding box center [523, 108] width 49 height 15
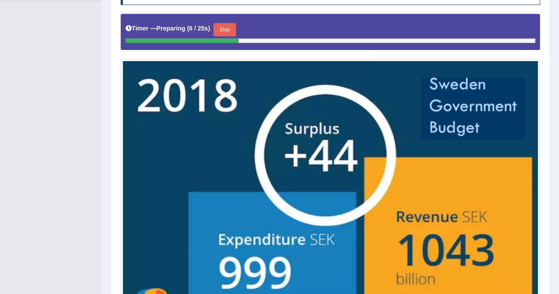
scroll to position [205, 0]
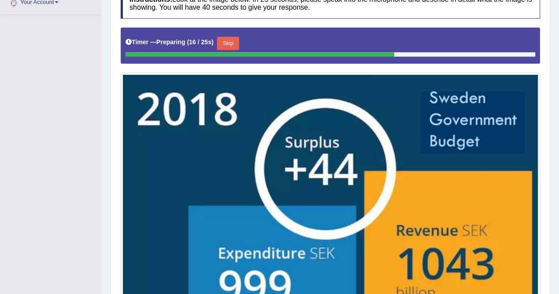
click at [233, 38] on button "Skip" at bounding box center [228, 43] width 22 height 13
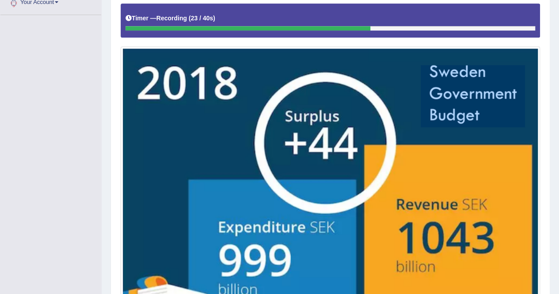
scroll to position [313, 0]
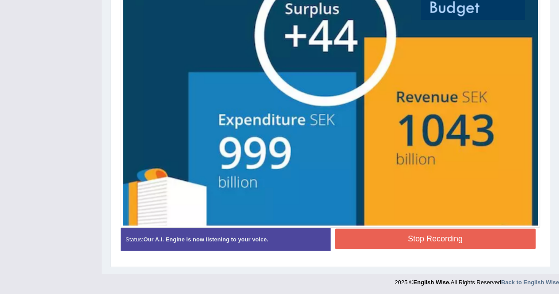
click at [372, 237] on button "Stop Recording" at bounding box center [435, 239] width 201 height 20
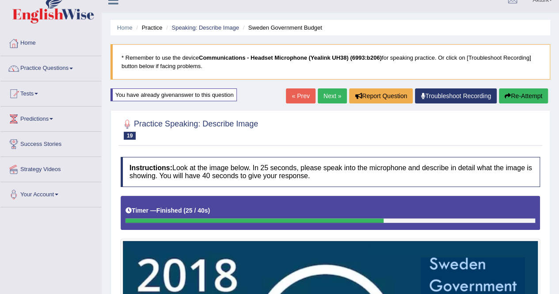
scroll to position [0, 0]
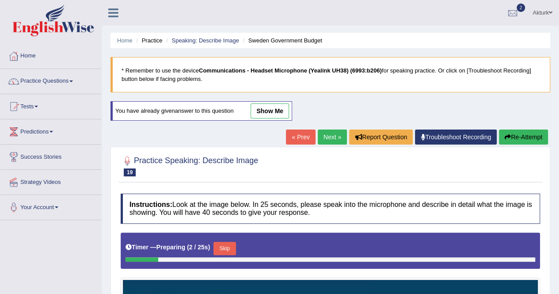
click at [279, 108] on link "show me" at bounding box center [270, 110] width 38 height 15
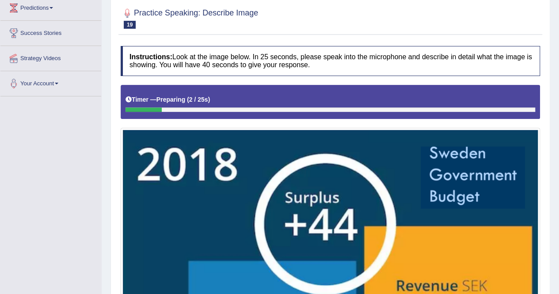
scroll to position [85, 0]
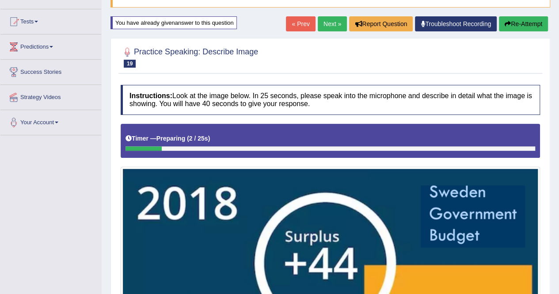
click at [330, 23] on link "Next »" at bounding box center [332, 23] width 29 height 15
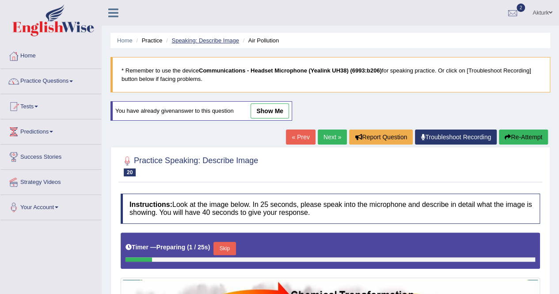
click at [189, 39] on link "Speaking: Describe Image" at bounding box center [205, 40] width 67 height 7
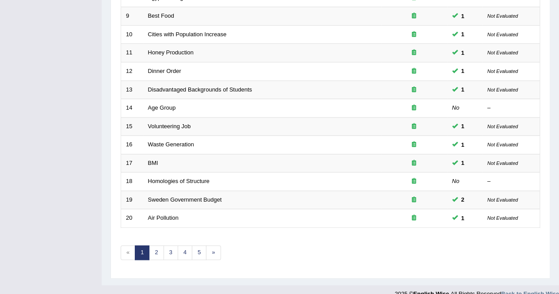
scroll to position [287, 0]
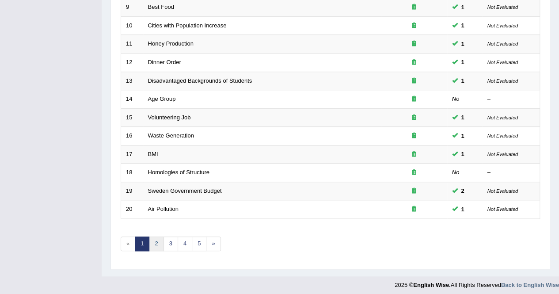
click at [162, 240] on link "2" at bounding box center [156, 244] width 15 height 15
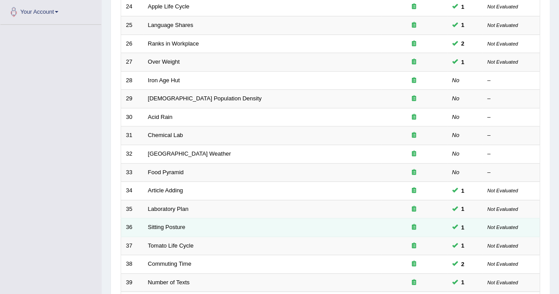
scroll to position [287, 0]
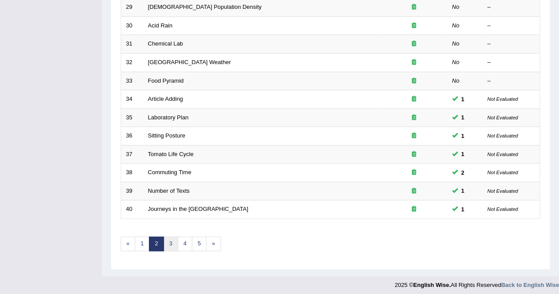
click at [167, 243] on link "3" at bounding box center [171, 244] width 15 height 15
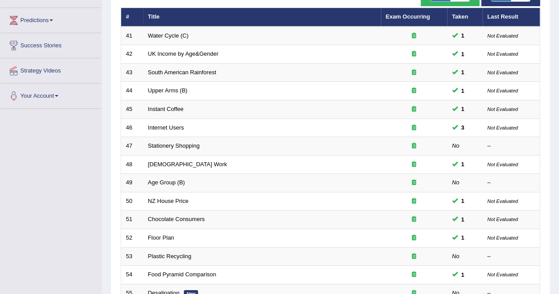
scroll to position [287, 0]
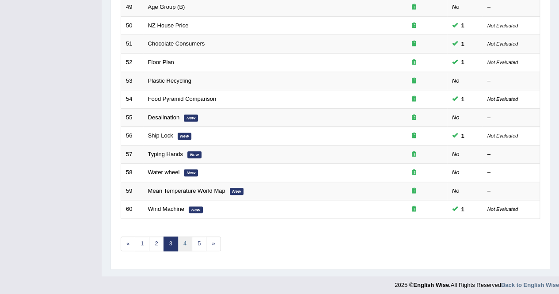
click at [182, 240] on link "4" at bounding box center [185, 244] width 15 height 15
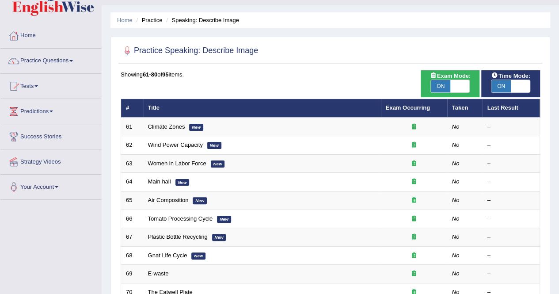
scroll to position [41, 0]
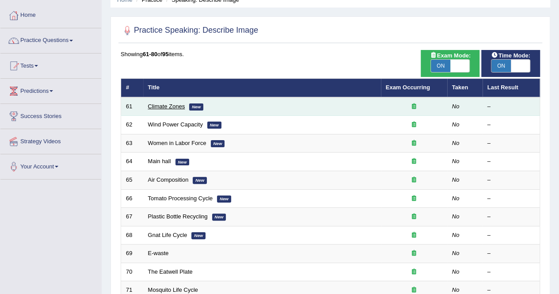
click at [167, 107] on link "Climate Zones" at bounding box center [166, 106] width 37 height 7
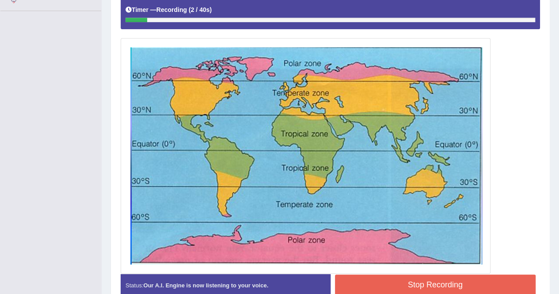
scroll to position [210, 0]
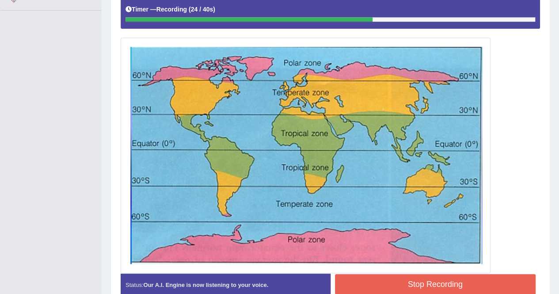
click at [364, 280] on button "Stop Recording" at bounding box center [435, 284] width 201 height 20
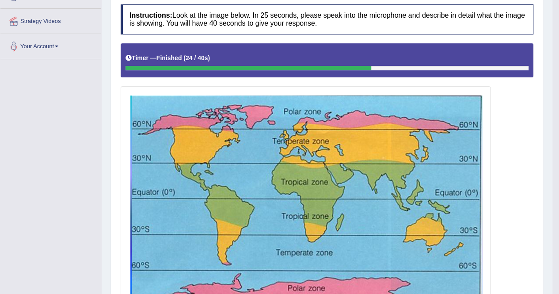
scroll to position [0, 0]
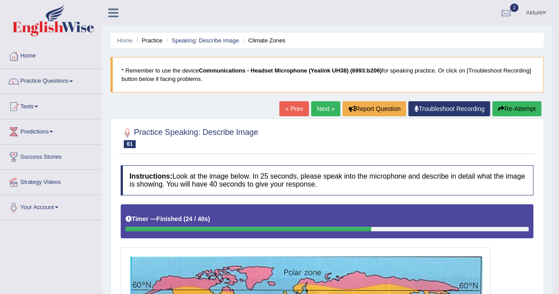
click at [325, 106] on link "Next »" at bounding box center [325, 108] width 29 height 15
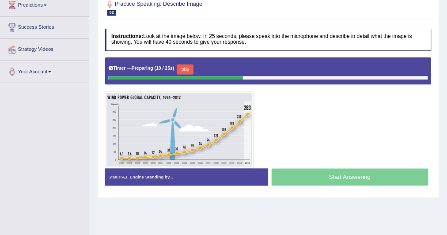
scroll to position [126, 0]
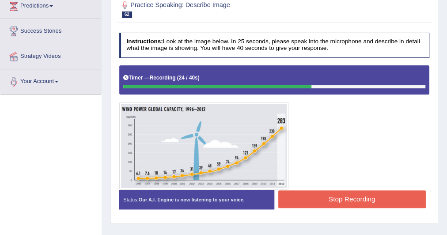
click at [315, 197] on button "Stop Recording" at bounding box center [353, 199] width 148 height 17
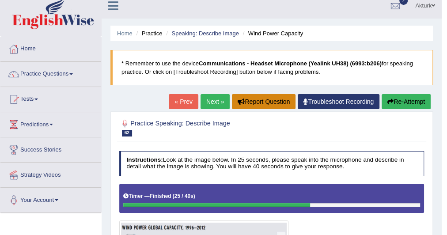
scroll to position [0, 0]
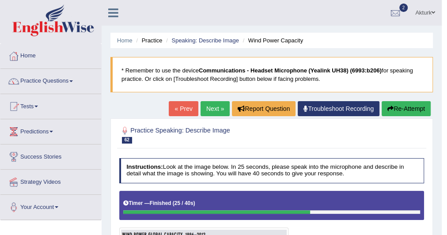
click at [218, 110] on link "Next »" at bounding box center [215, 108] width 29 height 15
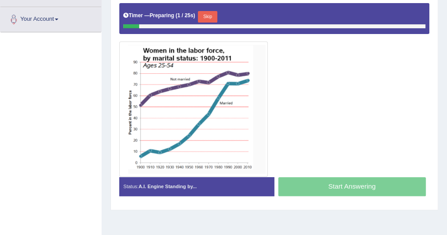
scroll to position [177, 0]
